Goal: Information Seeking & Learning: Learn about a topic

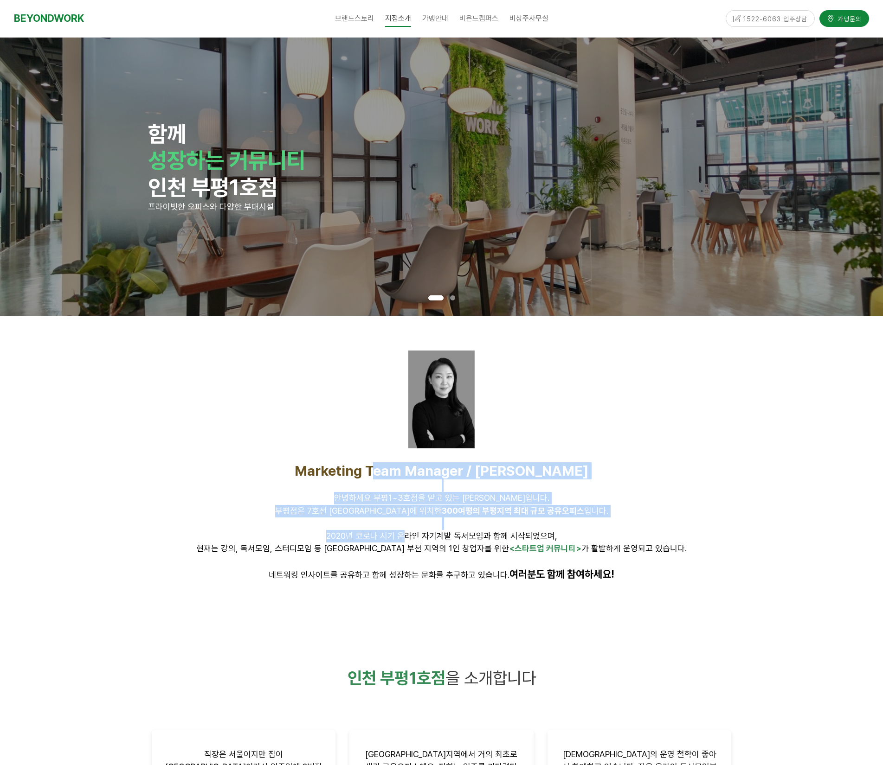
drag, startPoint x: 414, startPoint y: 464, endPoint x: 399, endPoint y: 533, distance: 70.7
click at [399, 532] on div "Marketing Team Manager / [PERSON_NAME] 안녕하세요 부평1~3호점을 맡고 있는 [PERSON_NAME]입니다. […" at bounding box center [442, 521] width 580 height 119
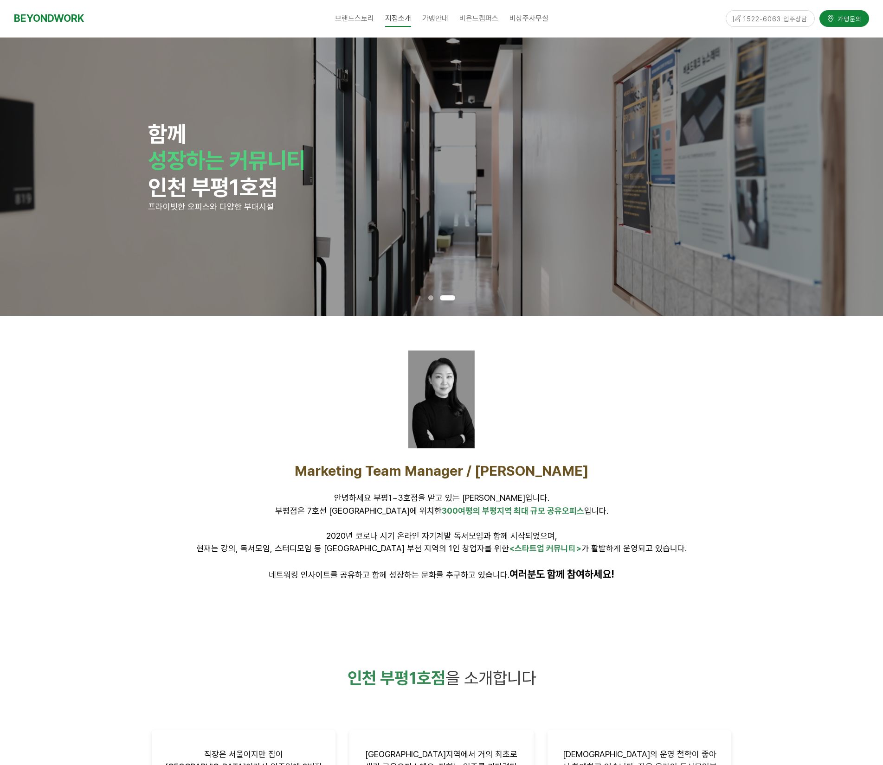
drag, startPoint x: 408, startPoint y: 531, endPoint x: 410, endPoint y: 538, distance: 8.1
click at [408, 533] on span "2020년 코로나 시기 온라인 자기계발 독서모임과 함께 시작되었으며," at bounding box center [441, 536] width 231 height 10
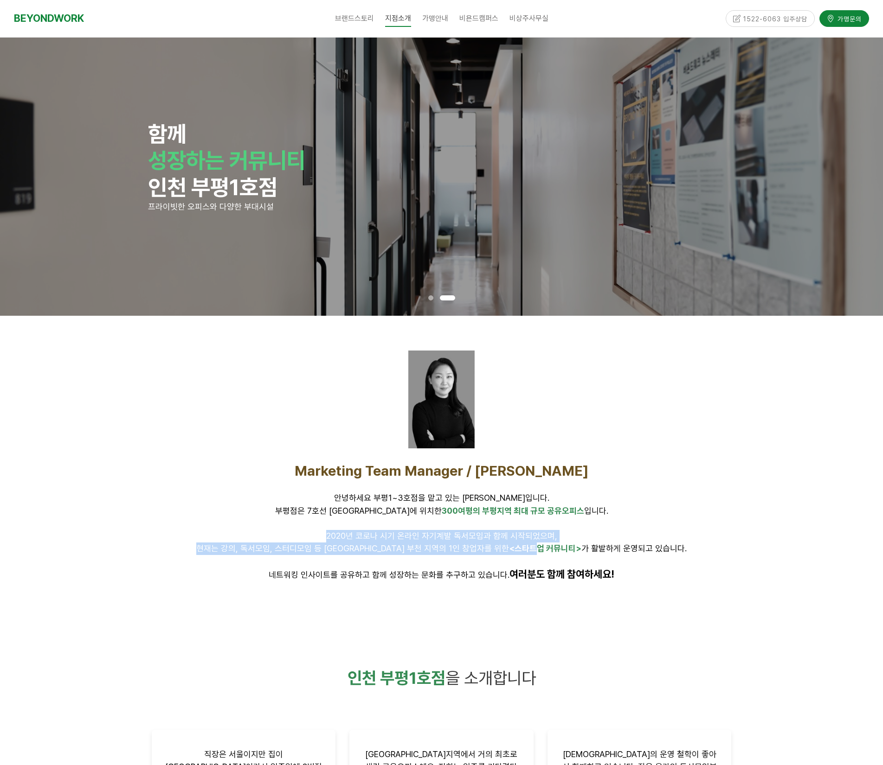
drag, startPoint x: 346, startPoint y: 540, endPoint x: 501, endPoint y: 554, distance: 155.5
click at [501, 554] on div "Marketing Team Manager / [PERSON_NAME] 안녕하세요 부평1~3호점을 맡고 있는 [PERSON_NAME]입니다. […" at bounding box center [442, 521] width 580 height 119
click at [501, 554] on p "현재는 강의, 독서모임, 스터디모임 등 [GEOGRAPHIC_DATA] 부천 지역의 1인 창업자를 위한 <스타트업 커뮤니티> 가 활발하게 운영…" at bounding box center [442, 549] width 580 height 13
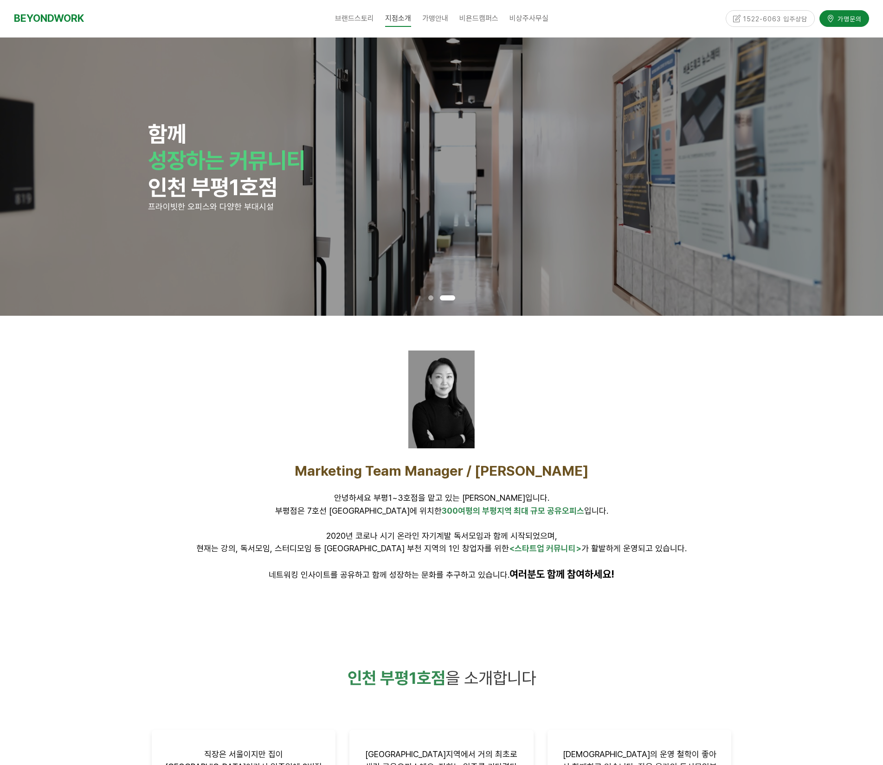
click at [447, 535] on span "2020년 코로나 시기 온라인 자기계발 독서모임과 함께 시작되었으며," at bounding box center [441, 536] width 231 height 10
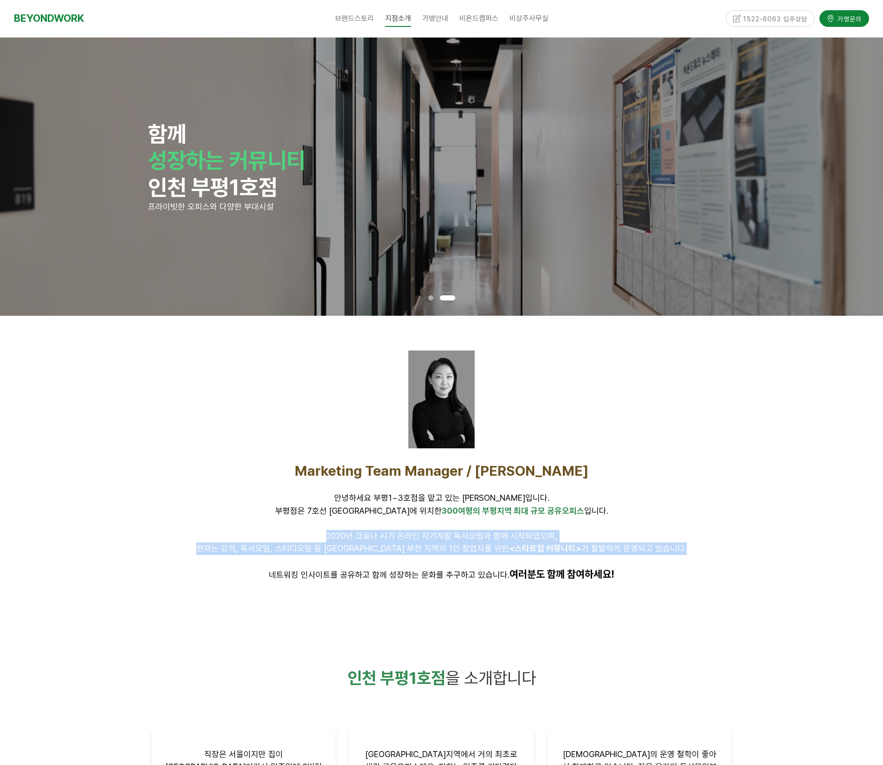
drag, startPoint x: 447, startPoint y: 535, endPoint x: 449, endPoint y: 562, distance: 26.6
click at [448, 546] on div "Marketing Team Manager / [PERSON_NAME] 안녕하세요 부평1~3호점을 맡고 있는 [PERSON_NAME]입니다. […" at bounding box center [442, 521] width 580 height 119
click at [449, 567] on p at bounding box center [442, 561] width 580 height 13
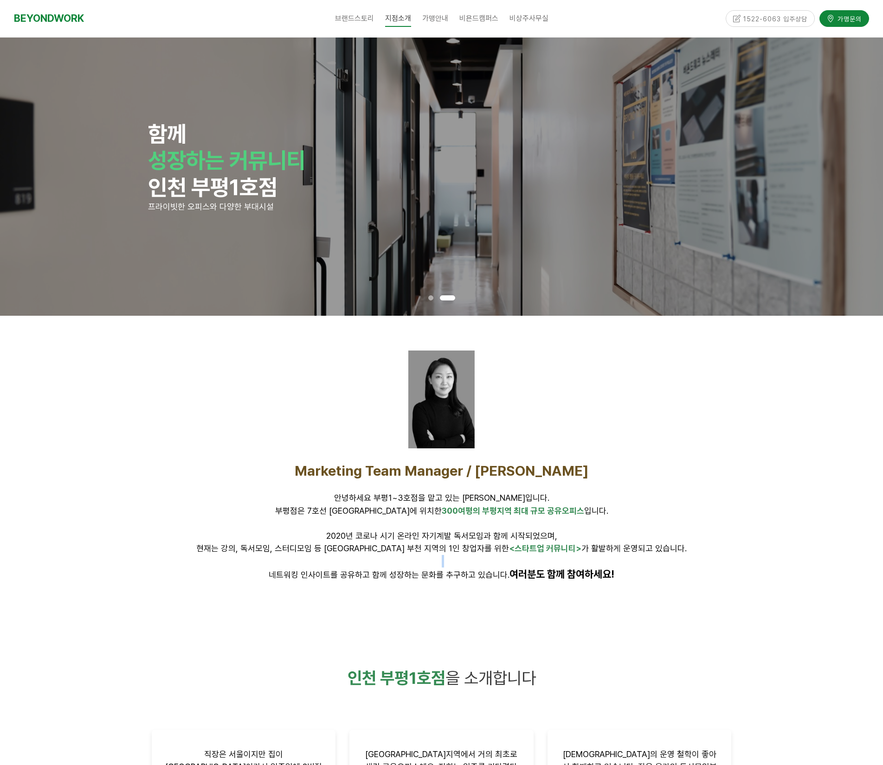
click at [449, 567] on p at bounding box center [442, 561] width 580 height 13
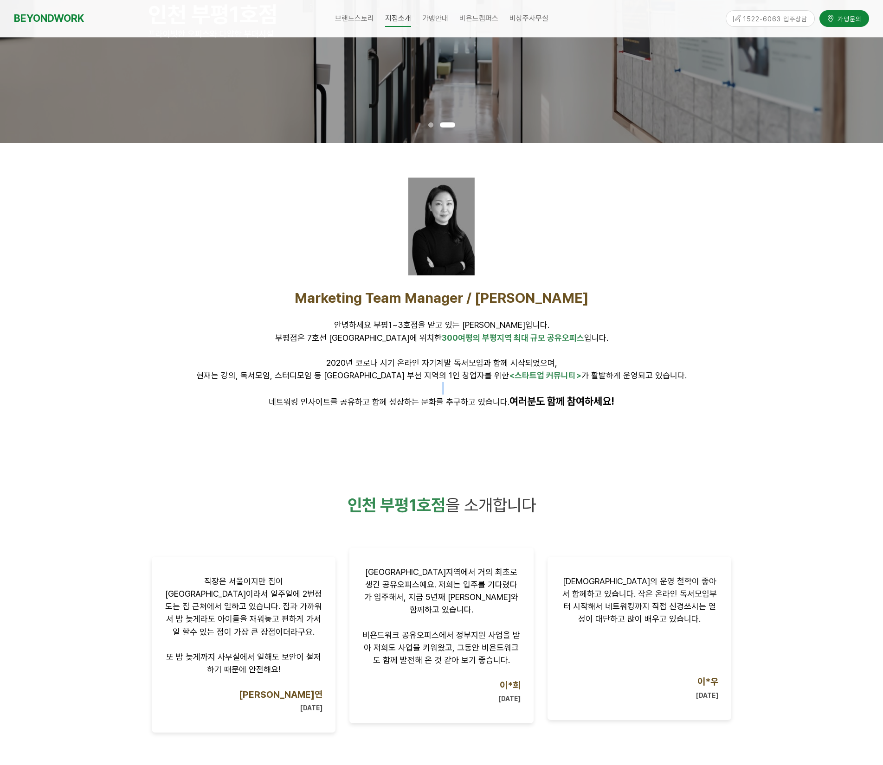
scroll to position [325, 0]
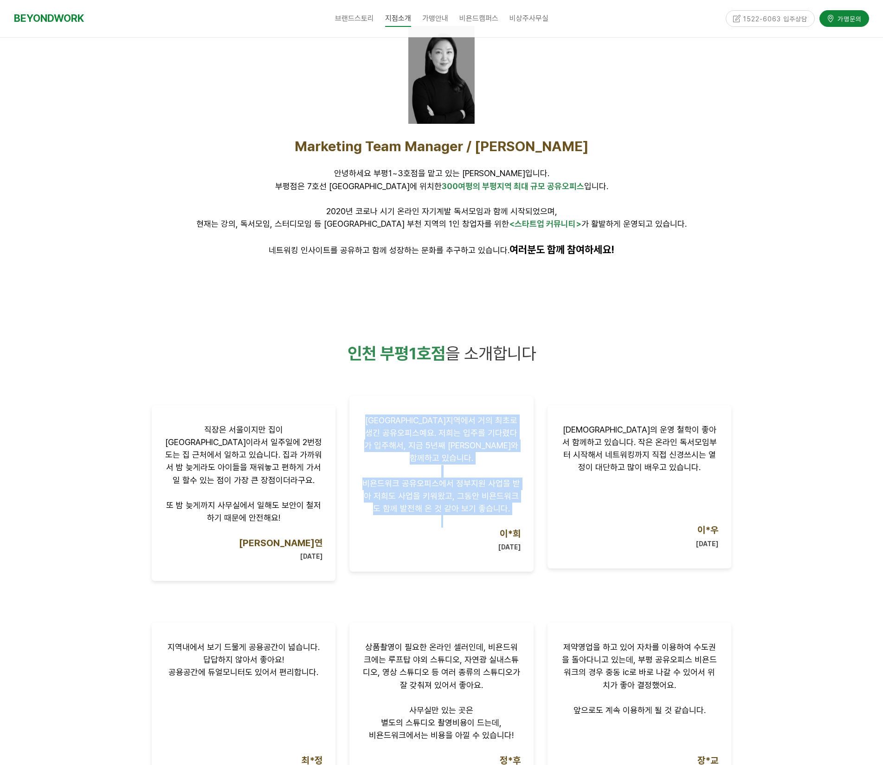
drag, startPoint x: 353, startPoint y: 422, endPoint x: 476, endPoint y: 517, distance: 155.7
click at [476, 517] on div "[GEOGRAPHIC_DATA]지역에서 거의 최초로 생긴 공유오피스예요. 저희는 입주를 기다렸다가 입주해서, 지금 5년째 [PERSON_NAM…" at bounding box center [441, 484] width 184 height 176
click at [476, 528] on p "이*희 [DATE]" at bounding box center [441, 540] width 158 height 25
drag, startPoint x: 511, startPoint y: 508, endPoint x: 359, endPoint y: 413, distance: 179.6
click at [359, 413] on div "[GEOGRAPHIC_DATA]지역에서 거의 최초로 생긴 공유오피스예요. 저희는 입주를 기다렸다가 입주해서, 지금 5년째 [PERSON_NAM…" at bounding box center [441, 484] width 184 height 176
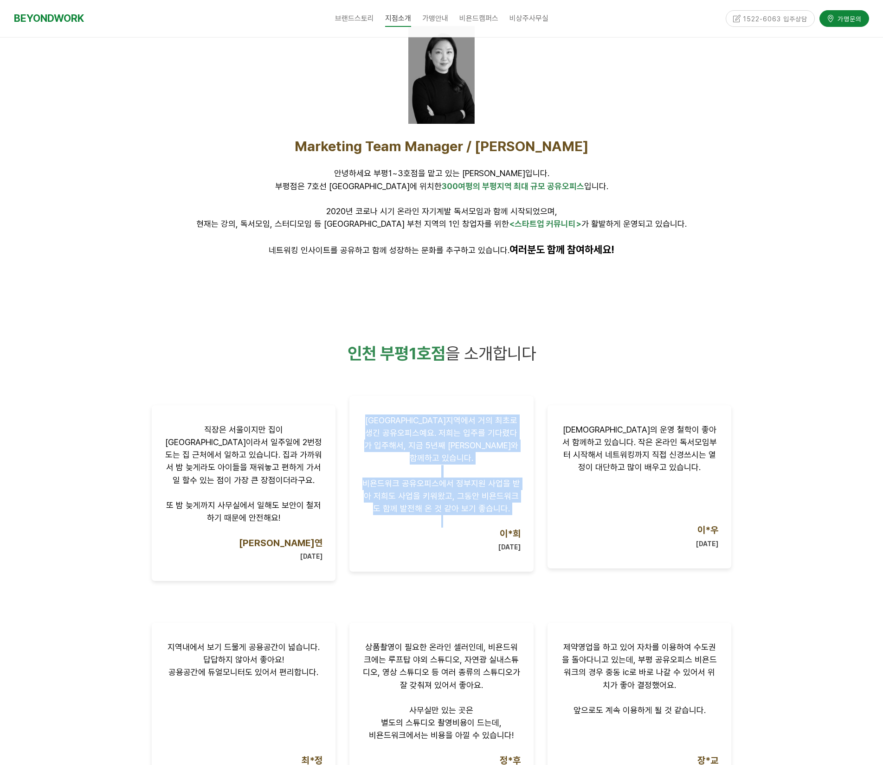
click at [355, 414] on div "[GEOGRAPHIC_DATA]지역에서 거의 최초로 생긴 공유오피스예요. 저희는 입주를 기다렸다가 입주해서, 지금 5년째 [PERSON_NAM…" at bounding box center [441, 484] width 184 height 176
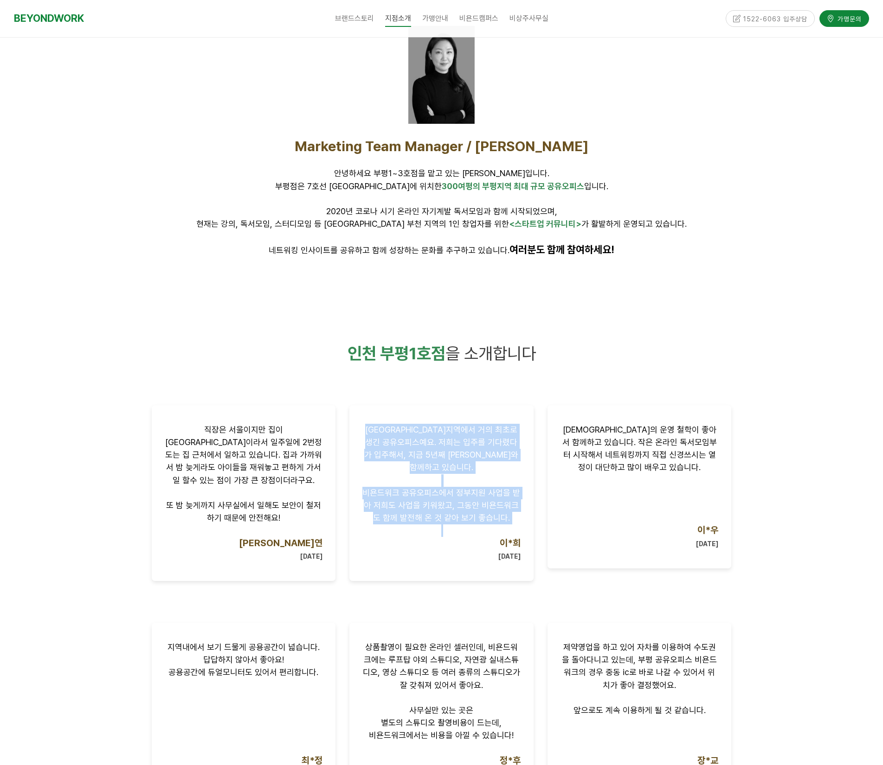
click at [347, 413] on div "[GEOGRAPHIC_DATA]지역에서 거의 최초로 생긴 공유오피스예요. 저희는 입주를 기다렸다가 입주해서, 지금 5년째 [PERSON_NAM…" at bounding box center [441, 493] width 198 height 190
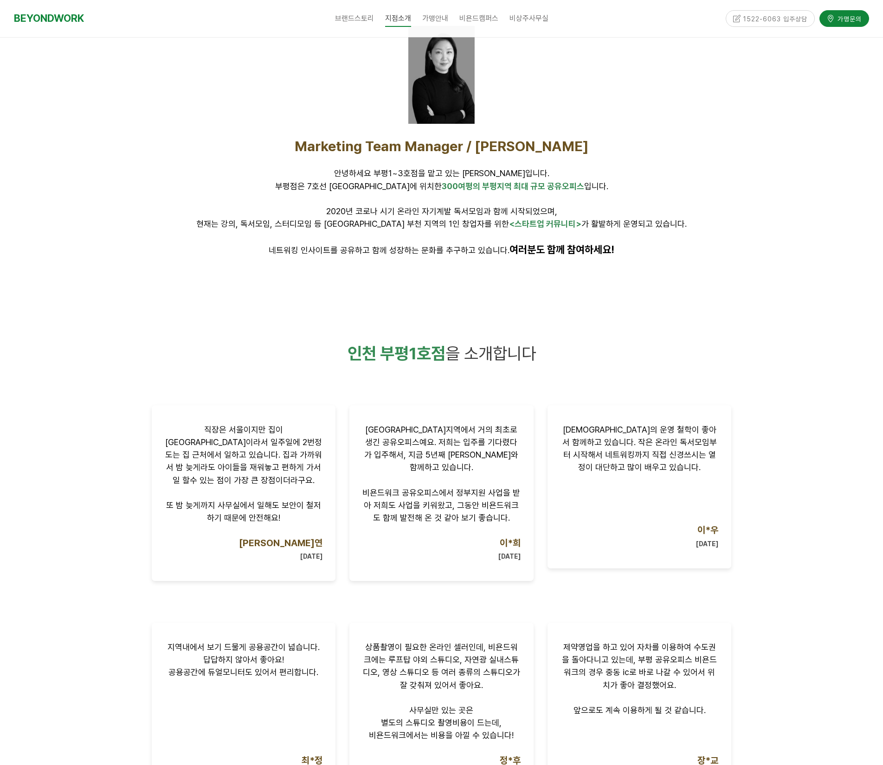
drag, startPoint x: 365, startPoint y: 430, endPoint x: 520, endPoint y: 572, distance: 210.4
click at [520, 572] on div "[GEOGRAPHIC_DATA]지역에서 거의 최초로 생긴 공유오피스예요. 저희는 입주를 기다렸다가 입주해서, 지금 5년째 [PERSON_NAM…" at bounding box center [441, 493] width 198 height 190
click at [521, 566] on div "[GEOGRAPHIC_DATA]지역에서 거의 최초로 생긴 공유오피스예요. 저희는 입주를 기다렸다가 입주해서, 지금 5년째 [PERSON_NAM…" at bounding box center [441, 493] width 198 height 190
click at [530, 558] on div "[GEOGRAPHIC_DATA]지역에서 거의 최초로 생긴 공유오피스예요. 저희는 입주를 기다렸다가 입주해서, 지금 5년째 [PERSON_NAM…" at bounding box center [441, 484] width 184 height 176
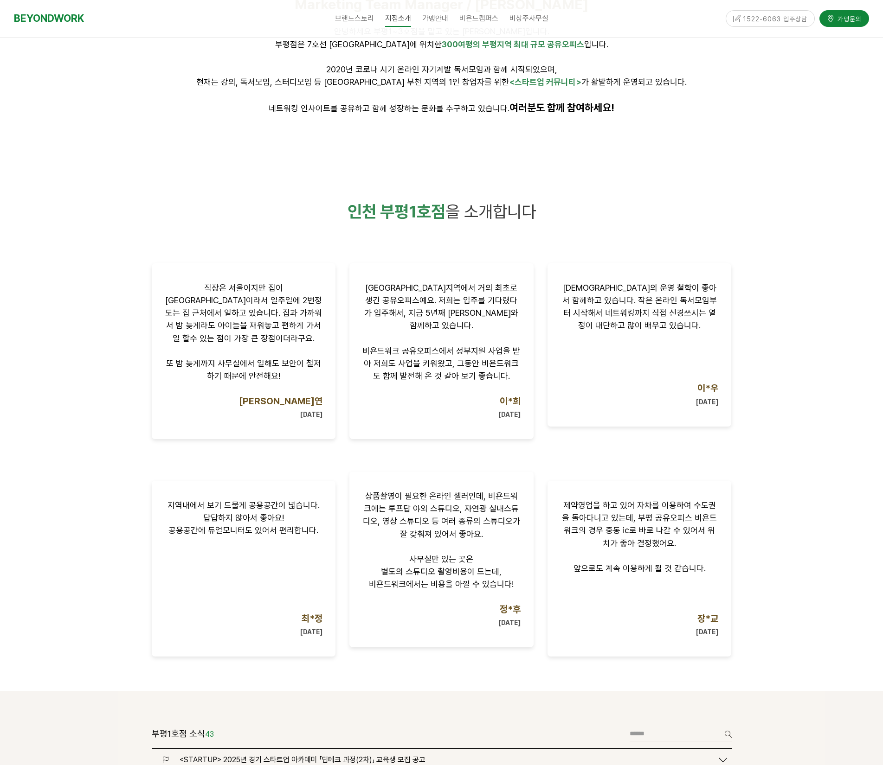
scroll to position [603, 0]
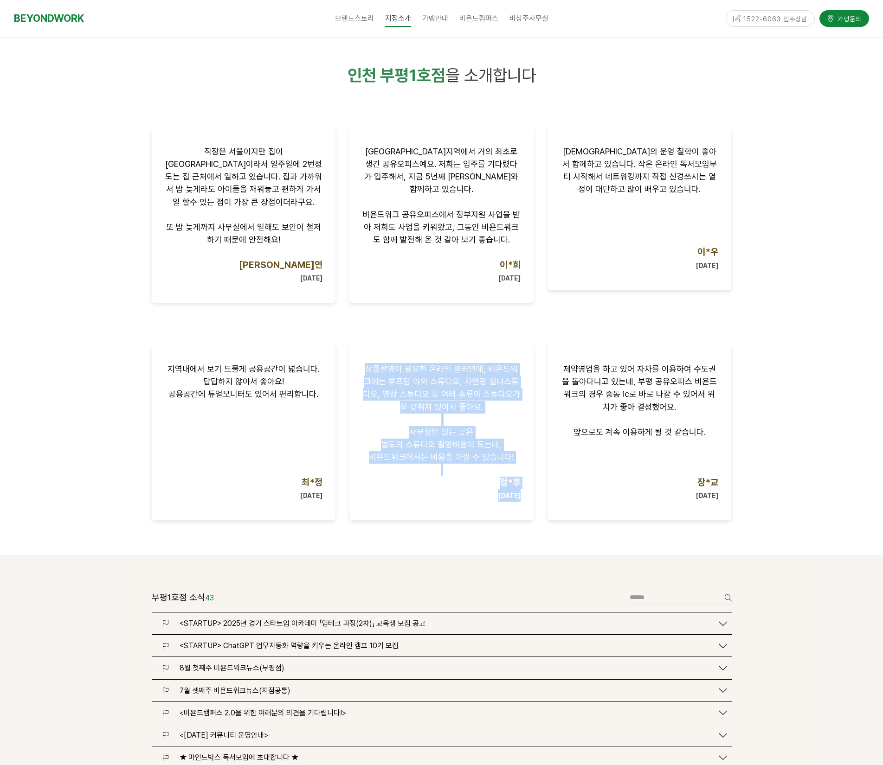
drag, startPoint x: 363, startPoint y: 343, endPoint x: 506, endPoint y: 511, distance: 220.7
click at [506, 511] on div "상품촬영이 필요한 온라인 셀러인데, 비욘드워크에는 루프탑 야외 스튜디오, 자연광 실내스튜디오, 영상 스튜디오 등 여러 종류의 스튜디오가 잘 갖…" at bounding box center [441, 433] width 198 height 190
drag, startPoint x: 519, startPoint y: 476, endPoint x: 329, endPoint y: 337, distance: 235.1
click at [330, 339] on div "지역내에서 보기 드물게 공용공간이 넓습니다. 답답하지 않아서 좋아요! 공용공간에 듀얼모니터도 있어서 편리합니다. 최*정 [DATE] 상품촬영이…" at bounding box center [442, 447] width 594 height 218
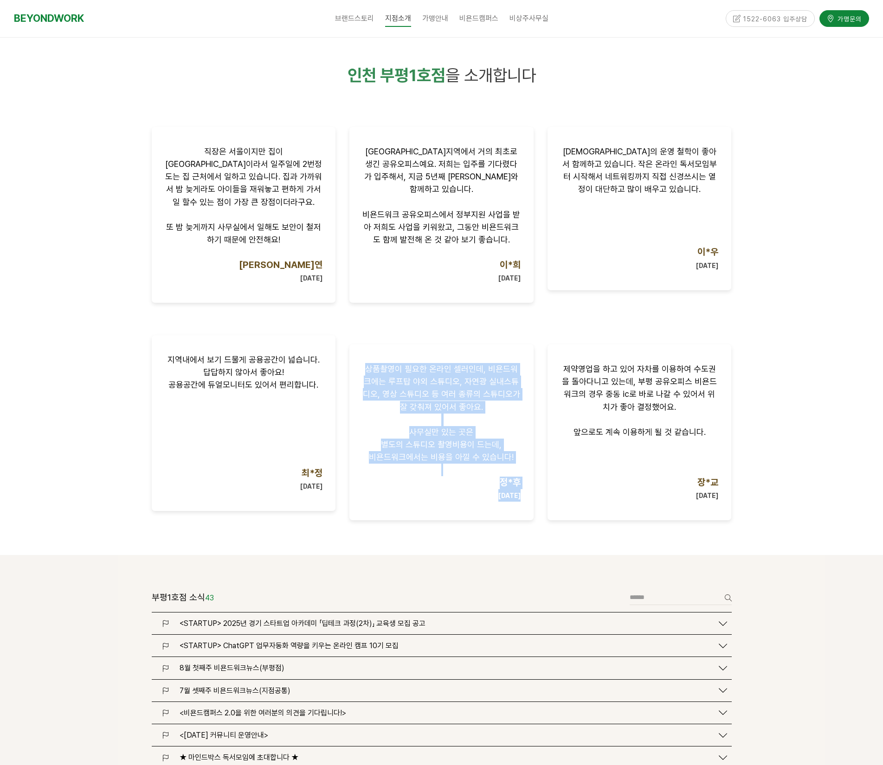
click at [329, 335] on div "지역내에서 보기 드물게 공용공간이 넓습니다. 답답하지 않아서 좋아요! 공용공간에 듀얼모니터도 있어서 편리합니다. 최*정 [DATE]" at bounding box center [244, 423] width 184 height 176
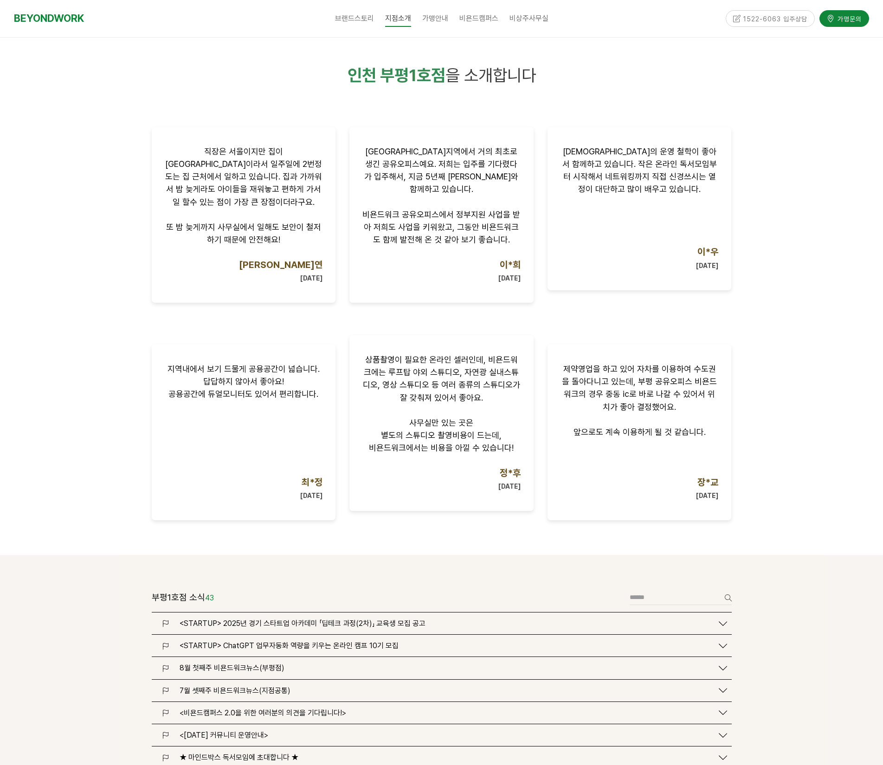
click at [374, 423] on p "사무실만 있는 곳은" at bounding box center [441, 423] width 158 height 13
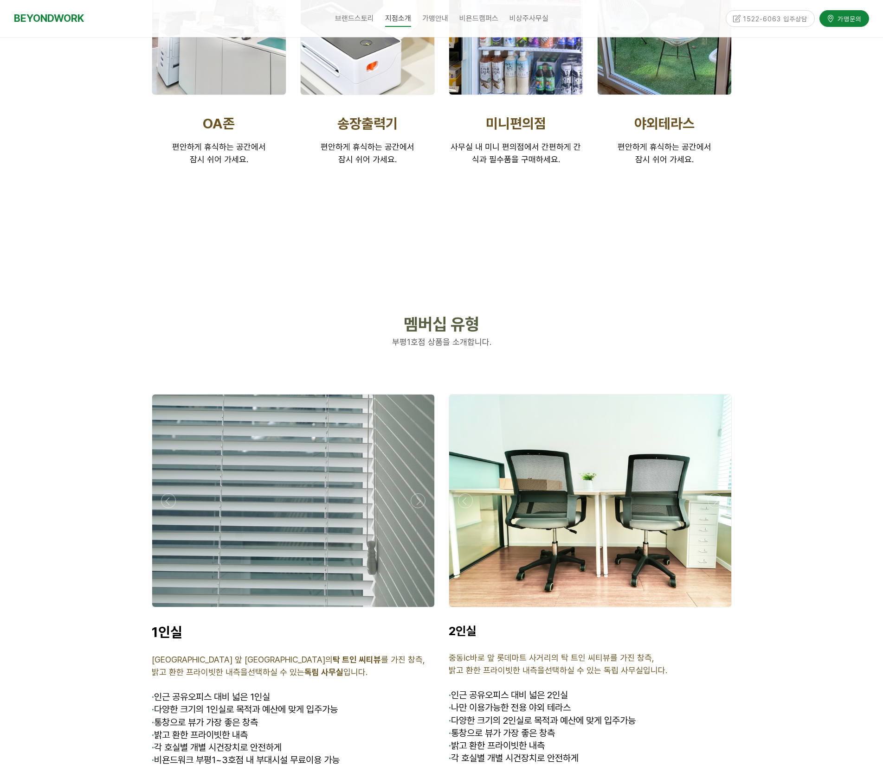
scroll to position [2133, 0]
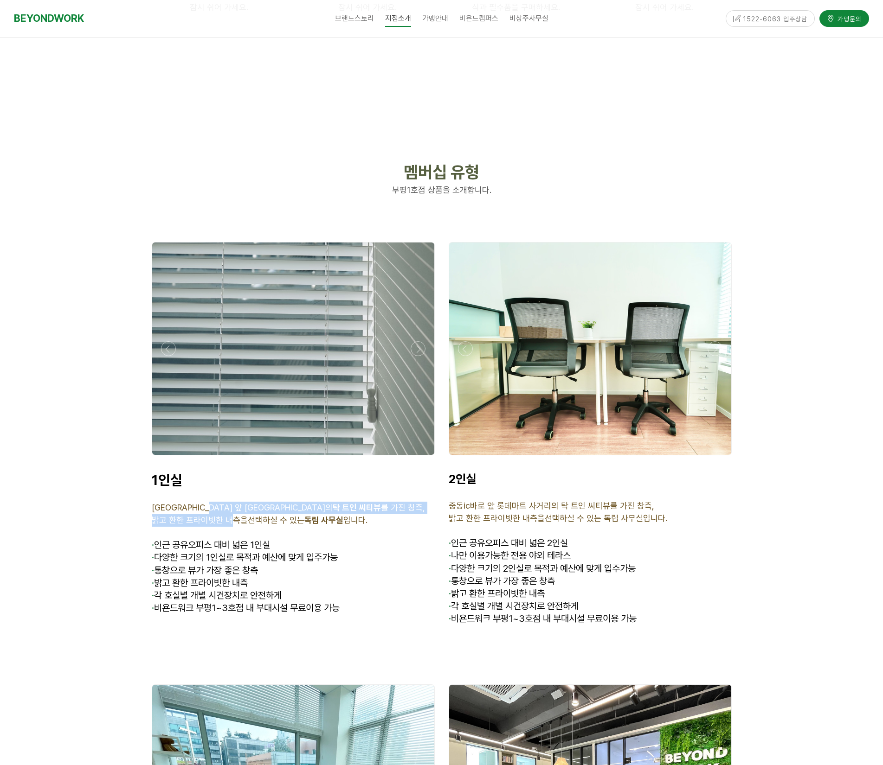
drag, startPoint x: 225, startPoint y: 504, endPoint x: 239, endPoint y: 517, distance: 19.0
click at [235, 513] on div "1인실 중동ic바로 앞 롯데마트 사거리의 탁 트인 씨티뷰 를 가진 창측, 밝고 환한 프라이빗한 내측을 선택하실 수 있는 독립 사무실 입니다. …" at bounding box center [293, 556] width 283 height 168
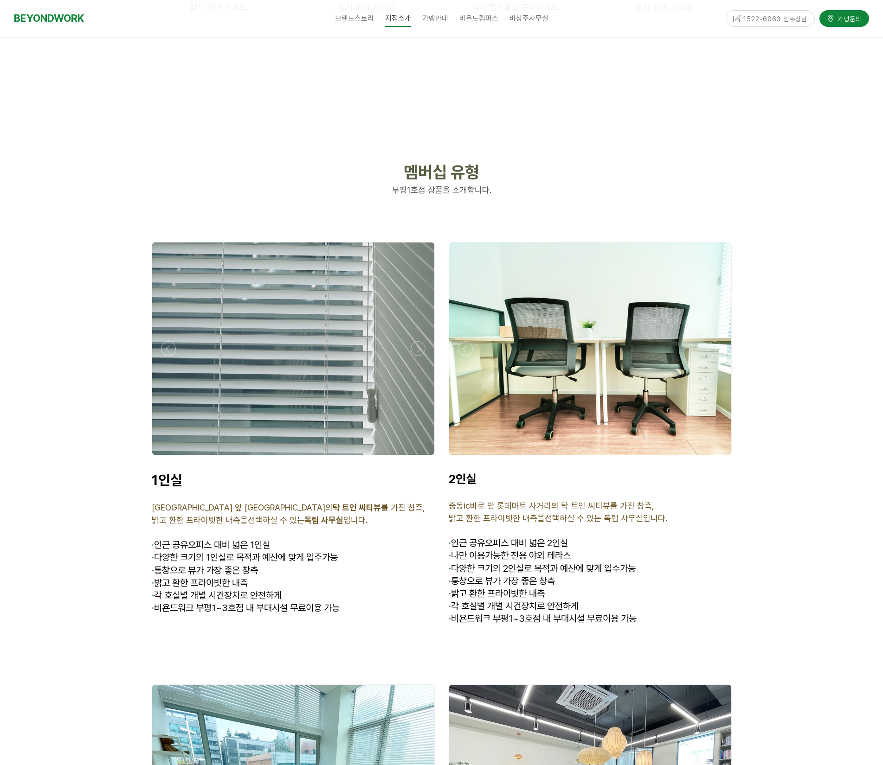
click at [248, 539] on span "인근 공유오피스 대비 넓은 1인실" at bounding box center [212, 544] width 116 height 11
drag, startPoint x: 243, startPoint y: 554, endPoint x: 269, endPoint y: 589, distance: 43.8
click at [268, 589] on div "1인실 중동ic바로 앞 롯데마트 사거리의 탁 트인 씨티뷰 를 가진 창측, 밝고 환한 프라이빗한 내측을 선택하실 수 있는 독립 사무실 입니다. …" at bounding box center [293, 556] width 283 height 168
drag, startPoint x: 269, startPoint y: 589, endPoint x: 382, endPoint y: 538, distance: 124.9
click at [269, 602] on span "· 비욘드워크 부평1~3호점 내 부대시설 무료이용 가능" at bounding box center [246, 607] width 188 height 11
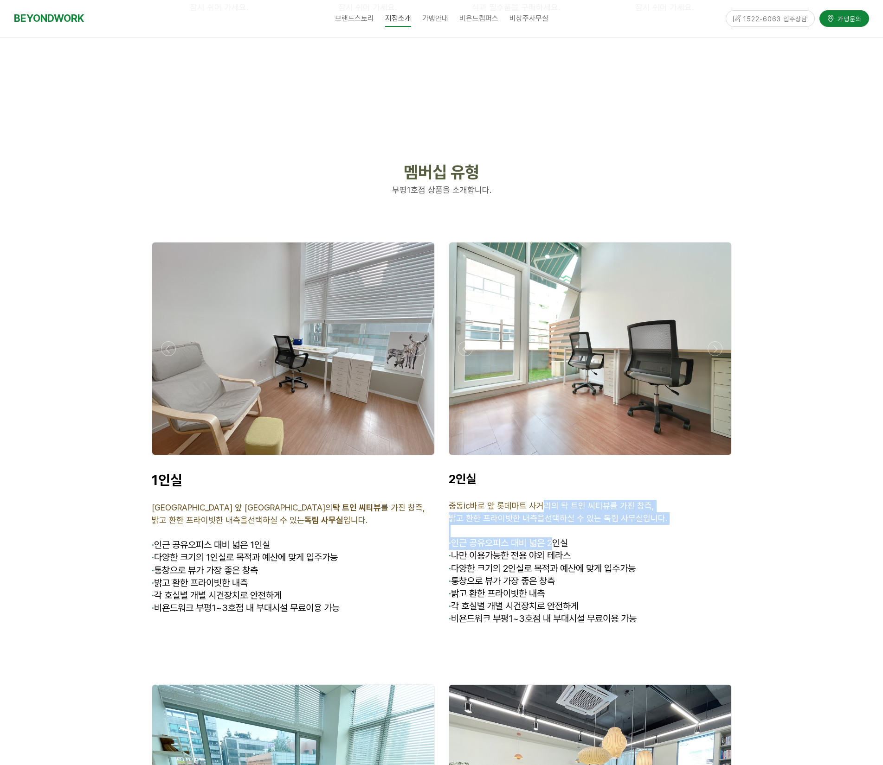
drag, startPoint x: 542, startPoint y: 502, endPoint x: 570, endPoint y: 550, distance: 55.3
click at [567, 545] on div "2인실 중동ic바로 앞 롯데마트 사거리의 탁 트인 씨티뷰를 가진 창측, 밝고 환한 프라이빗한 내측을선택하실 수 있는 독립 사무실입니다. · 인…" at bounding box center [589, 555] width 283 height 166
click at [584, 576] on p "· 통창으로 뷰가 가장 좋은 창측" at bounding box center [589, 582] width 283 height 13
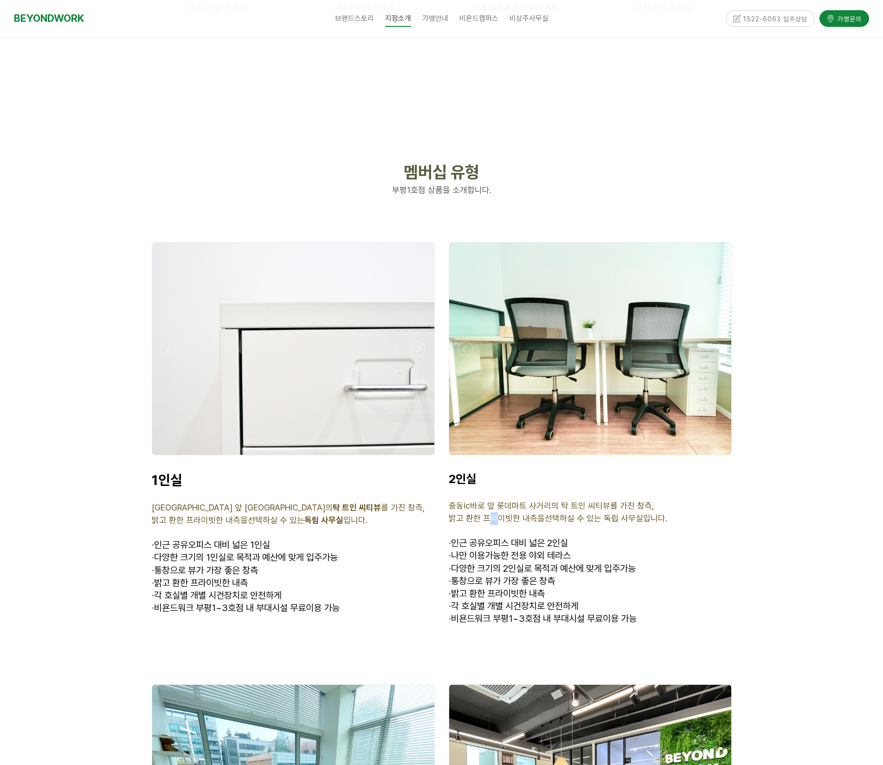
drag, startPoint x: 487, startPoint y: 500, endPoint x: 496, endPoint y: 509, distance: 12.5
click at [496, 513] on span "밝고 환한 프라이빗한 내측을선택하실 수 있는 독립 사무실입니다." at bounding box center [557, 518] width 218 height 10
click at [512, 501] on span "중동ic바로 앞 롯데마트 사거리의 탁 트인 씨티뷰를 가진 창측," at bounding box center [550, 506] width 205 height 10
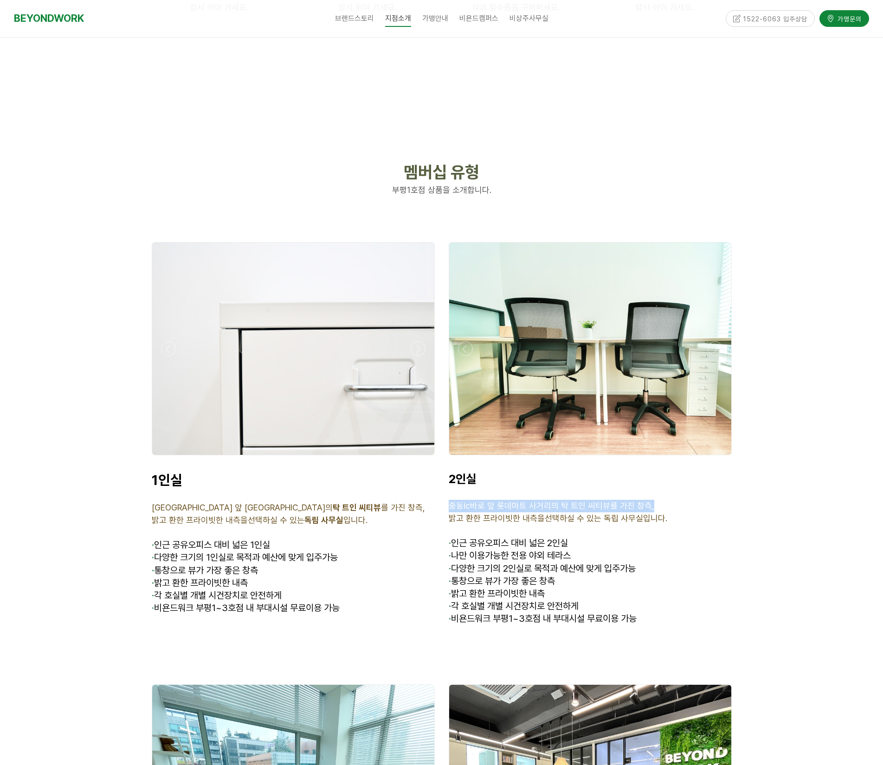
click at [512, 501] on span "중동ic바로 앞 롯데마트 사거리의 탁 트인 씨티뷰를 가진 창측," at bounding box center [550, 506] width 205 height 10
click at [512, 513] on span "밝고 환한 프라이빗한 내측을선택하실 수 있는 독립 사무실입니다." at bounding box center [557, 518] width 218 height 10
click at [518, 501] on span "중동ic바로 앞 롯데마트 사거리의 탁 트인 씨티뷰를 가진 창측," at bounding box center [550, 506] width 205 height 10
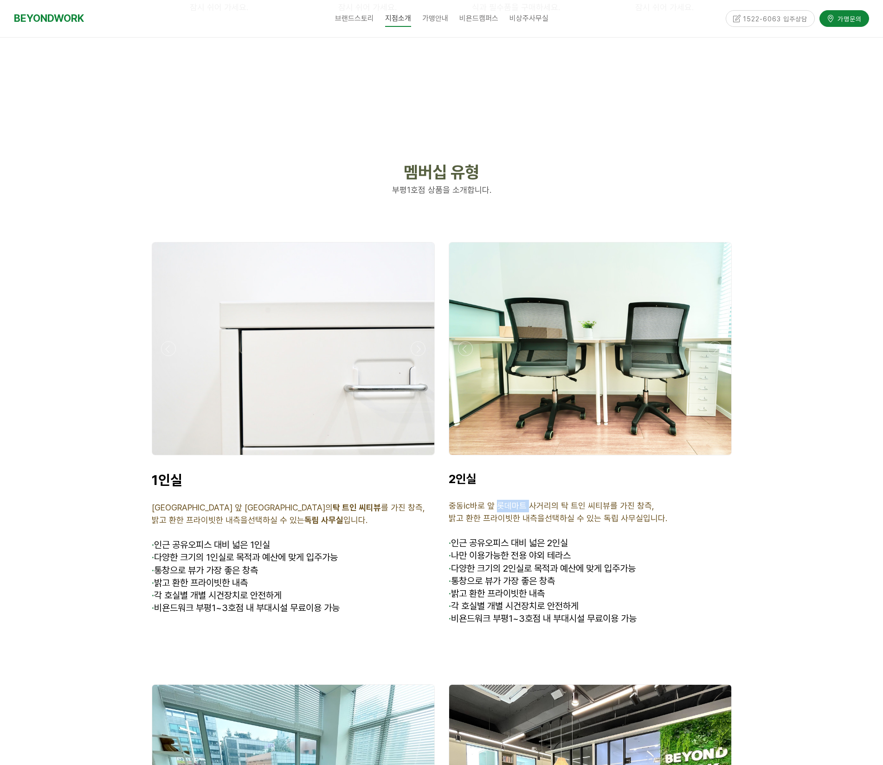
click at [518, 501] on span "중동ic바로 앞 롯데마트 사거리의 탁 트인 씨티뷰를 가진 창측," at bounding box center [550, 506] width 205 height 10
click at [519, 513] on span "밝고 환한 프라이빗한 내측을선택하실 수 있는 독립 사무실입니다." at bounding box center [557, 518] width 218 height 10
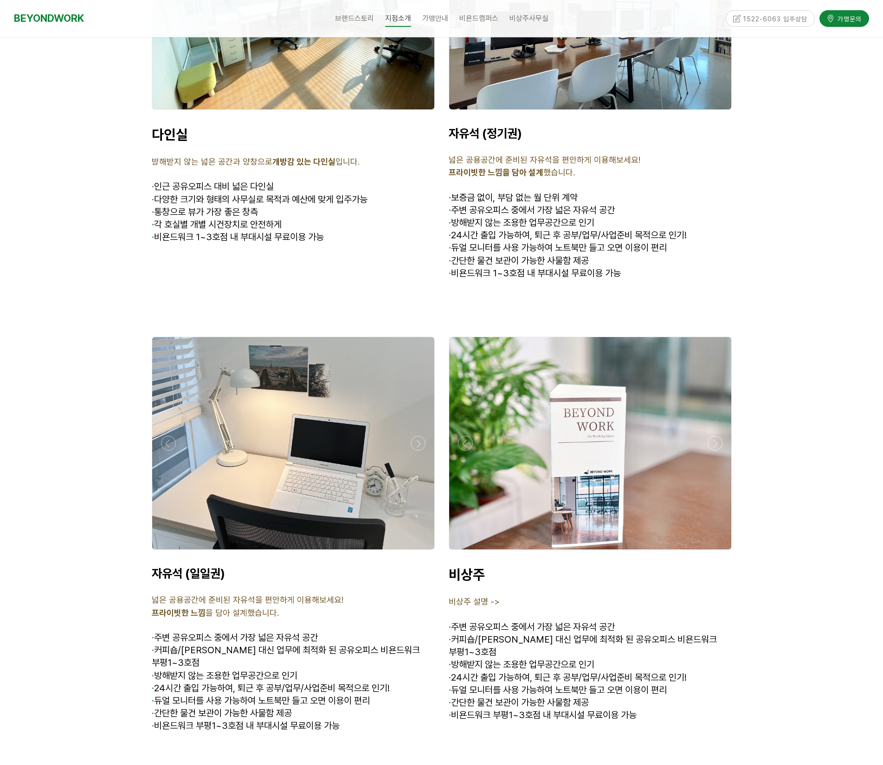
scroll to position [2922, 0]
click at [820, 519] on div at bounding box center [441, 156] width 883 height 1635
